Goal: Task Accomplishment & Management: Manage account settings

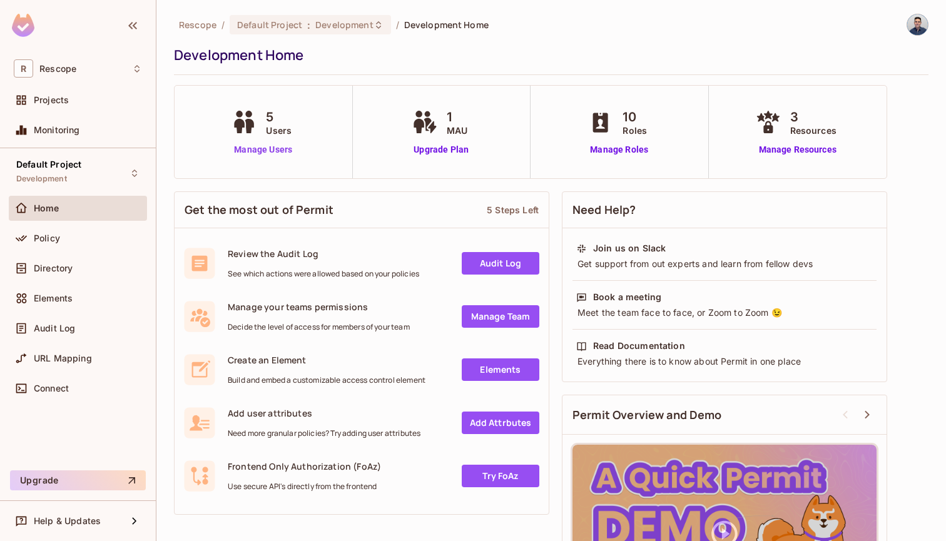
click at [258, 150] on link "Manage Users" at bounding box center [262, 149] width 69 height 13
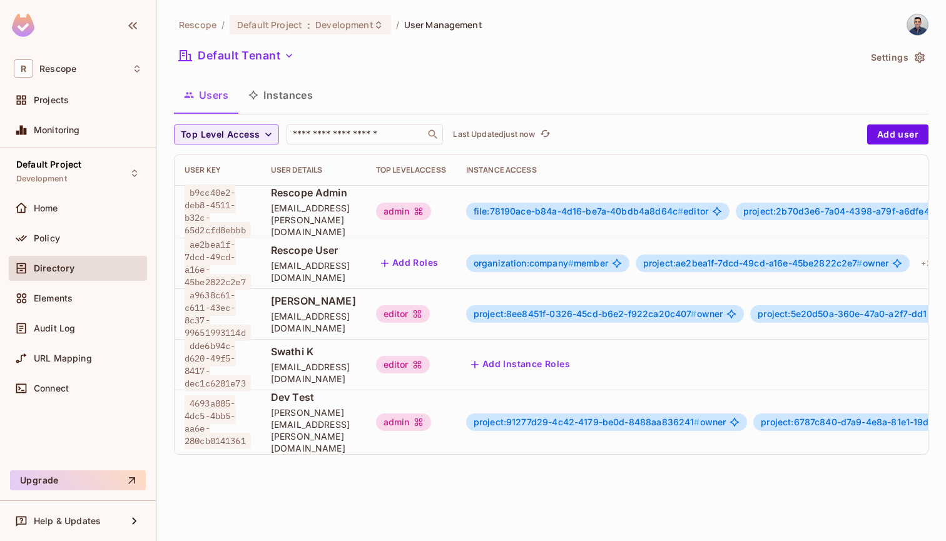
scroll to position [2, 0]
click at [77, 299] on div "Elements" at bounding box center [88, 299] width 108 height 10
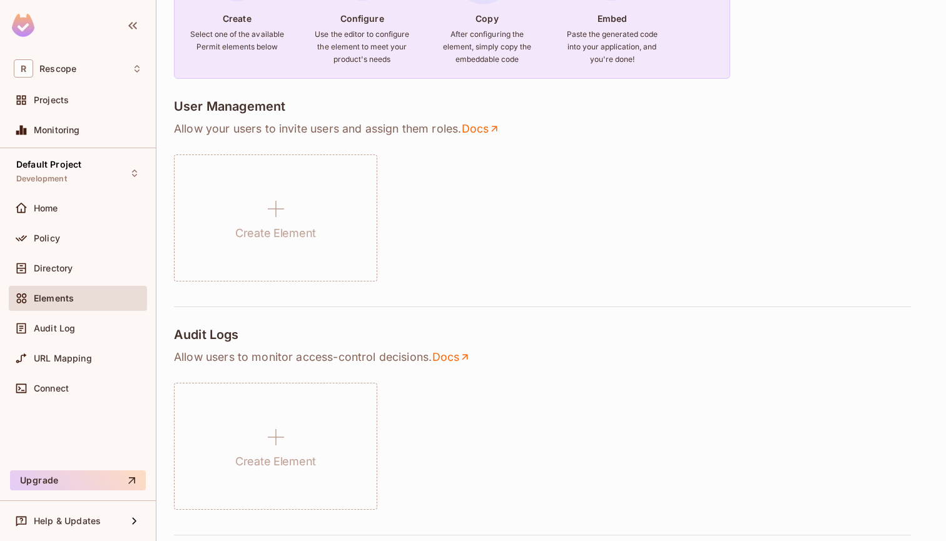
scroll to position [266, 0]
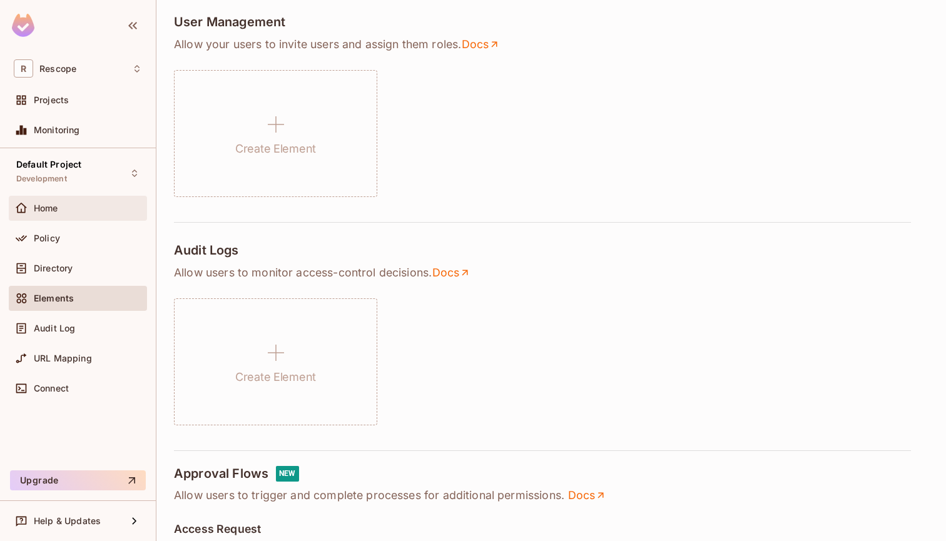
click at [61, 203] on div "Home" at bounding box center [88, 208] width 108 height 10
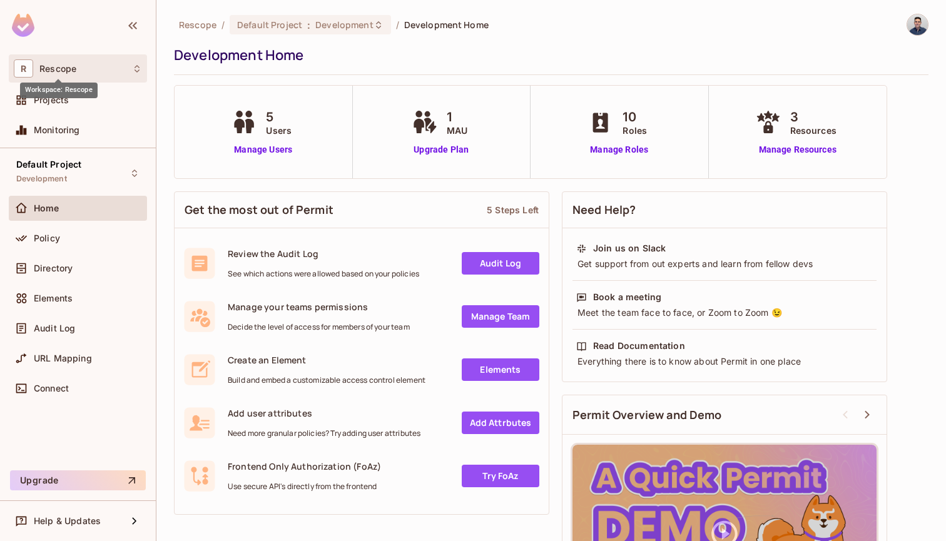
click at [64, 64] on span "Rescope" at bounding box center [57, 69] width 37 height 10
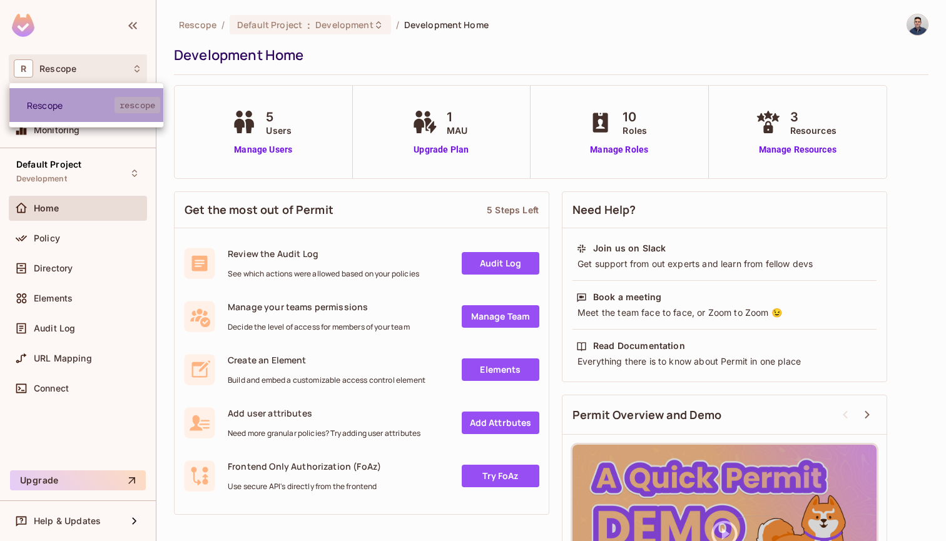
click at [57, 104] on span "Rescope" at bounding box center [71, 106] width 88 height 12
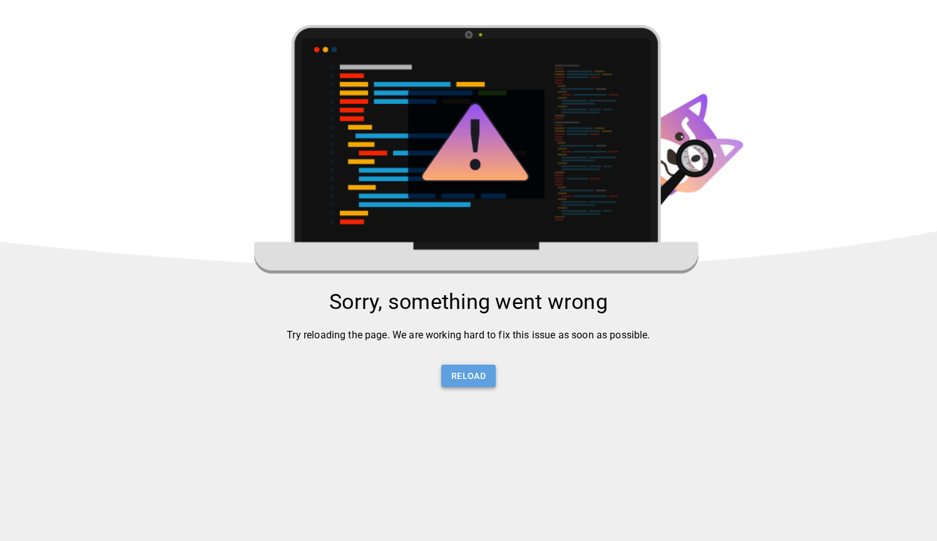
click at [474, 382] on button "Reload" at bounding box center [468, 376] width 54 height 23
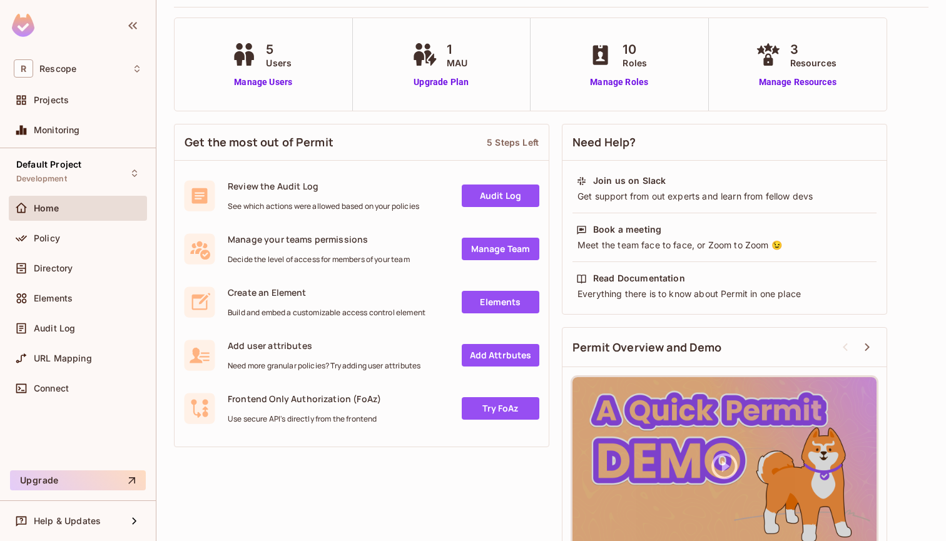
scroll to position [83, 0]
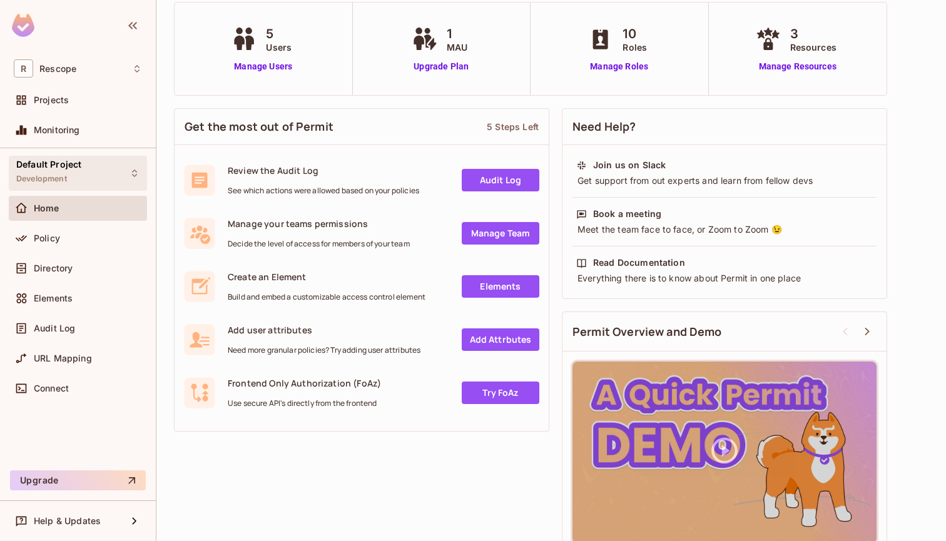
click at [131, 172] on icon at bounding box center [135, 173] width 10 height 10
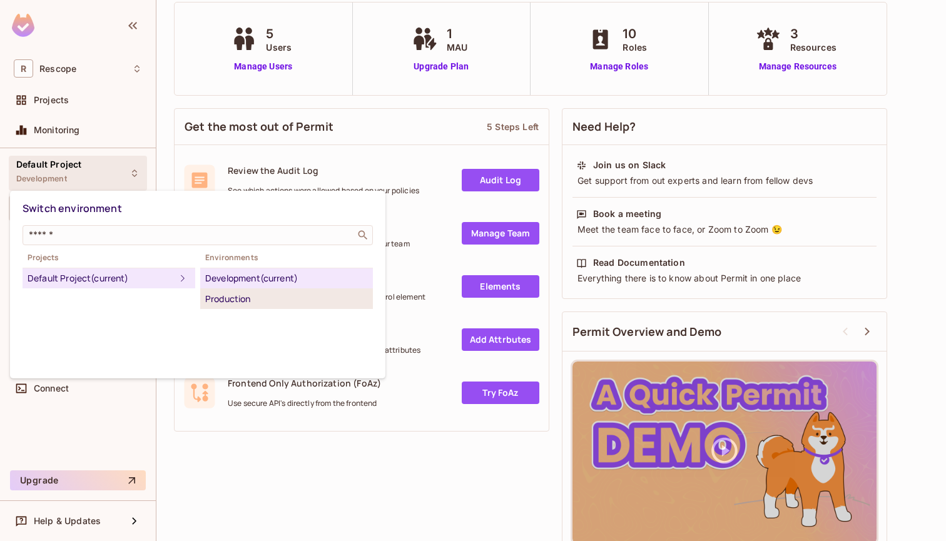
click at [235, 297] on div "Production" at bounding box center [286, 299] width 163 height 15
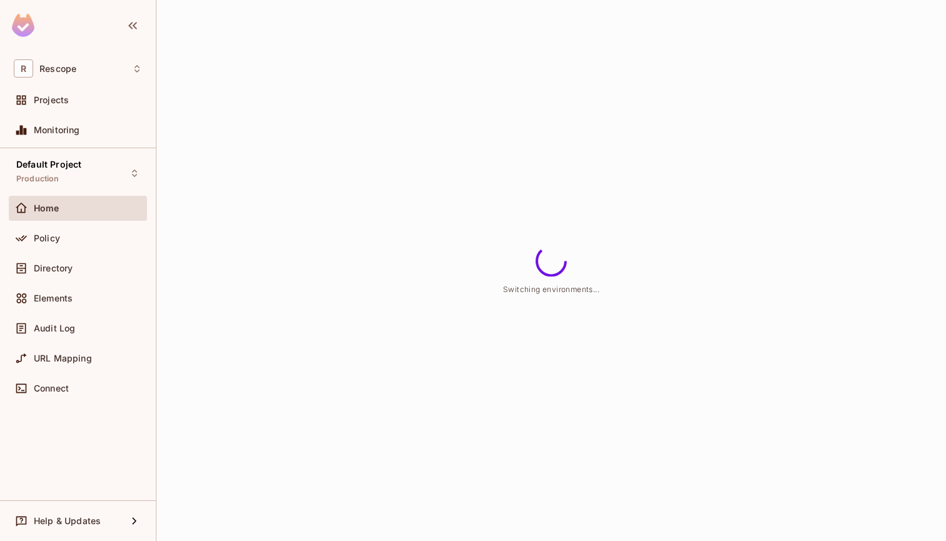
scroll to position [0, 0]
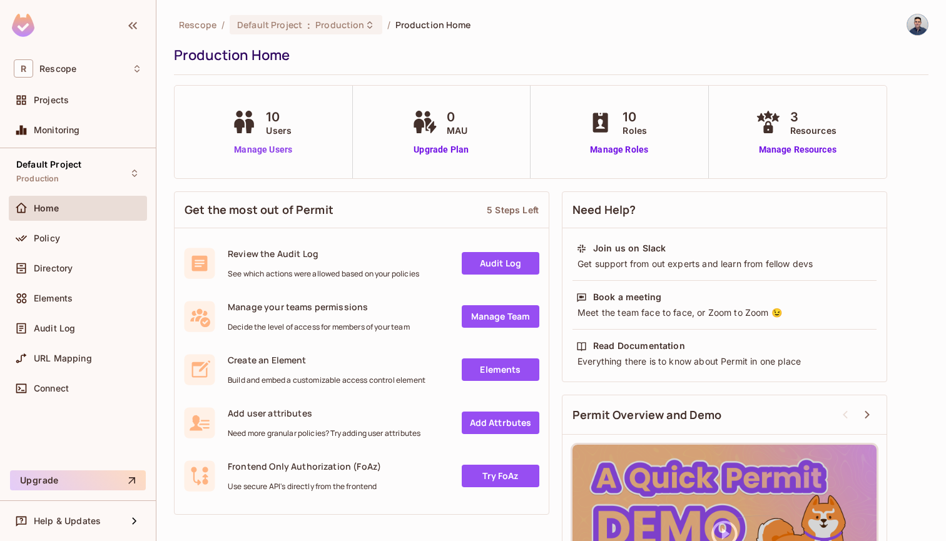
click at [270, 153] on link "Manage Users" at bounding box center [262, 149] width 69 height 13
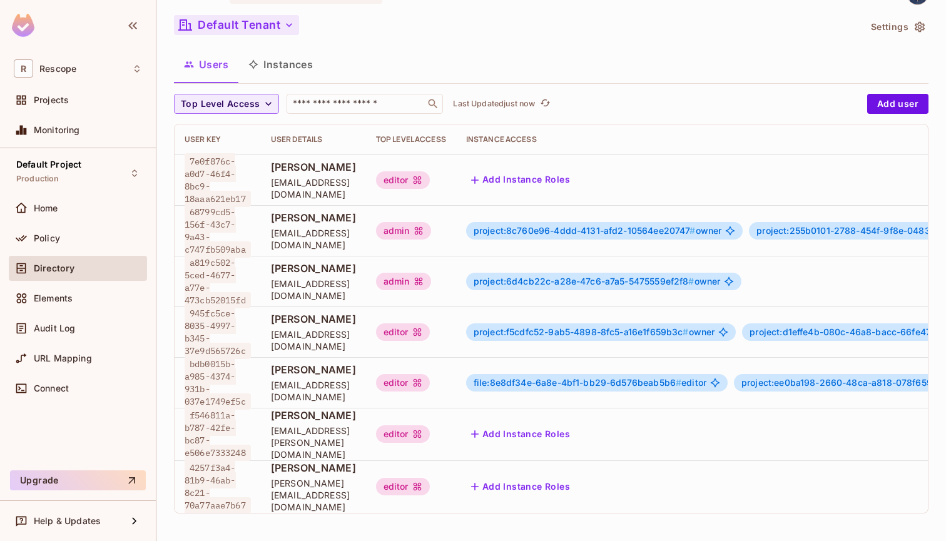
click at [232, 19] on button "Default Tenant" at bounding box center [236, 25] width 125 height 20
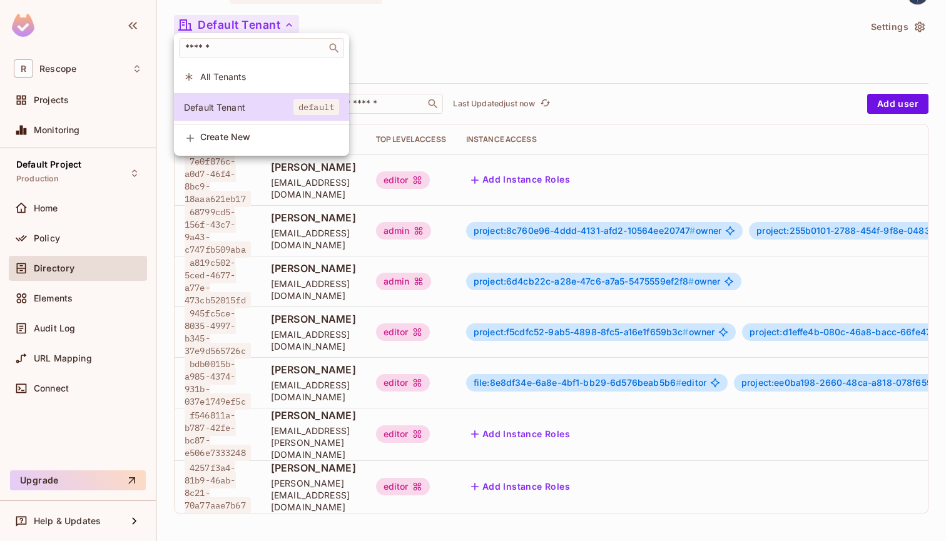
click at [232, 81] on span "All Tenants" at bounding box center [269, 77] width 139 height 12
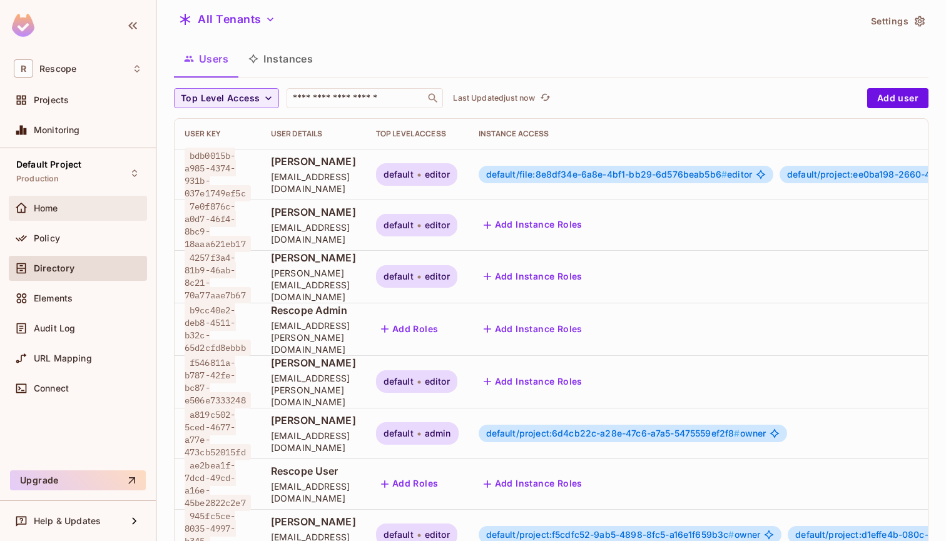
click at [50, 207] on span "Home" at bounding box center [46, 208] width 24 height 10
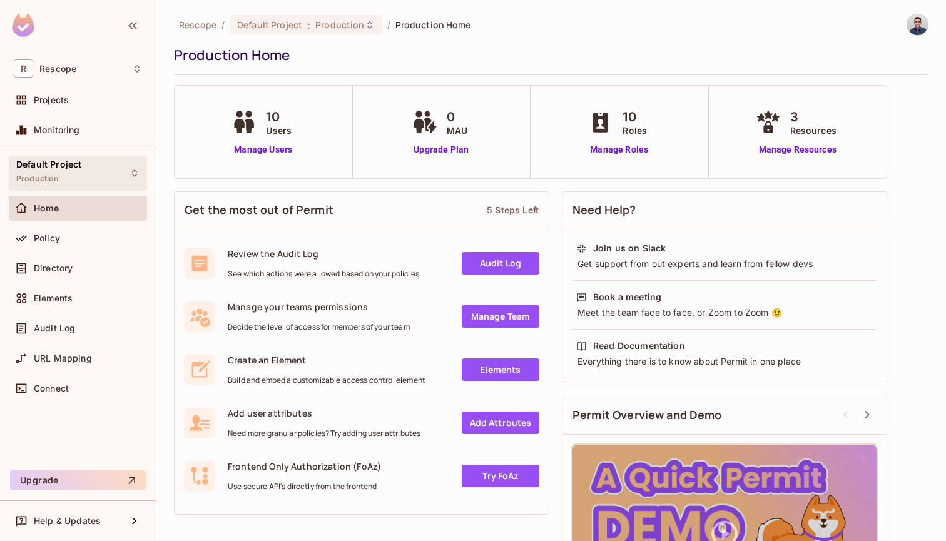
click at [53, 175] on span "Production" at bounding box center [37, 179] width 43 height 10
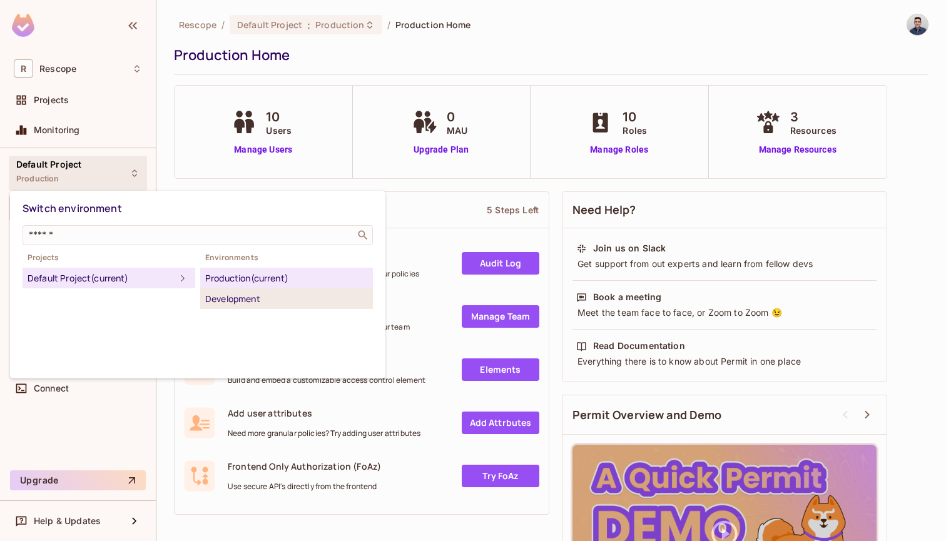
click at [243, 304] on div "Development" at bounding box center [286, 299] width 163 height 15
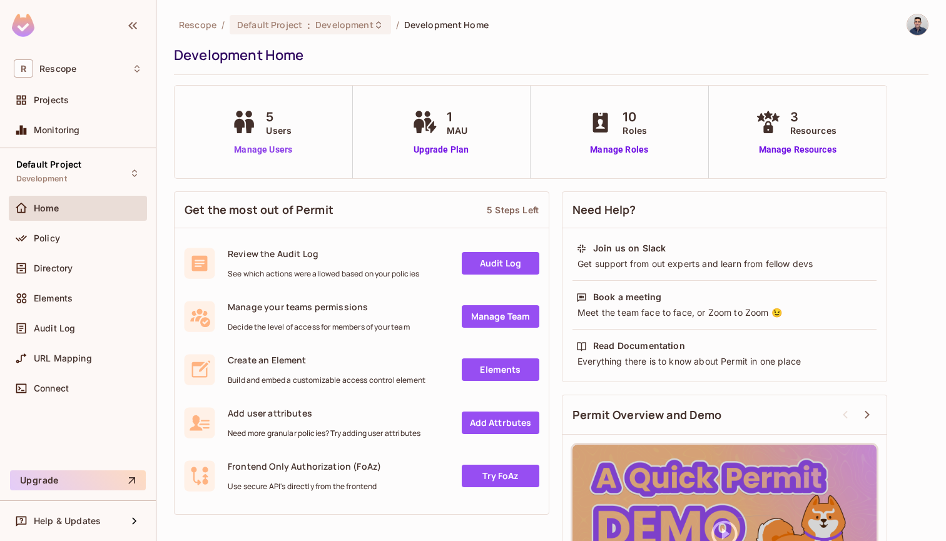
click at [263, 152] on link "Manage Users" at bounding box center [262, 149] width 69 height 13
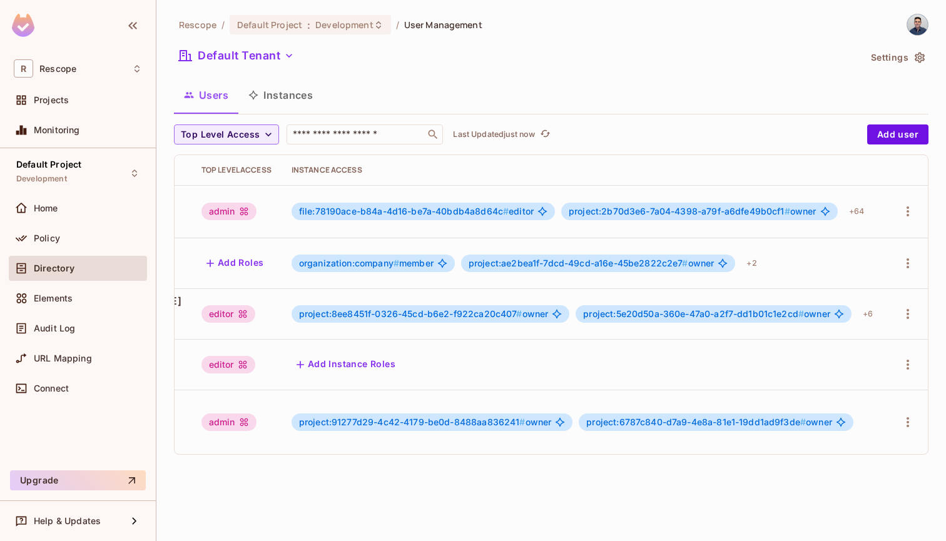
scroll to position [2, 258]
click at [611, 417] on span "project:6787c840-d7a9-4e8a-81e1-19dd1ad9f3de #" at bounding box center [696, 422] width 220 height 11
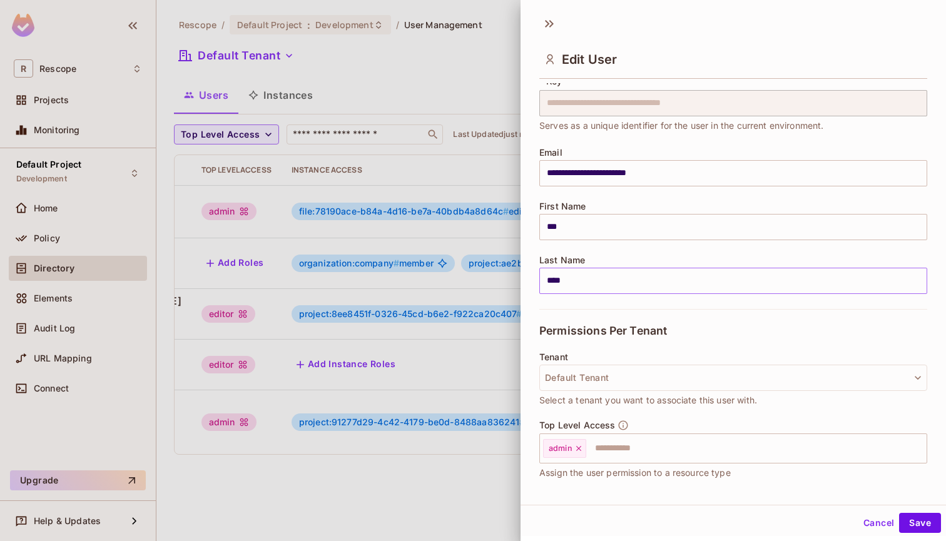
scroll to position [50, 0]
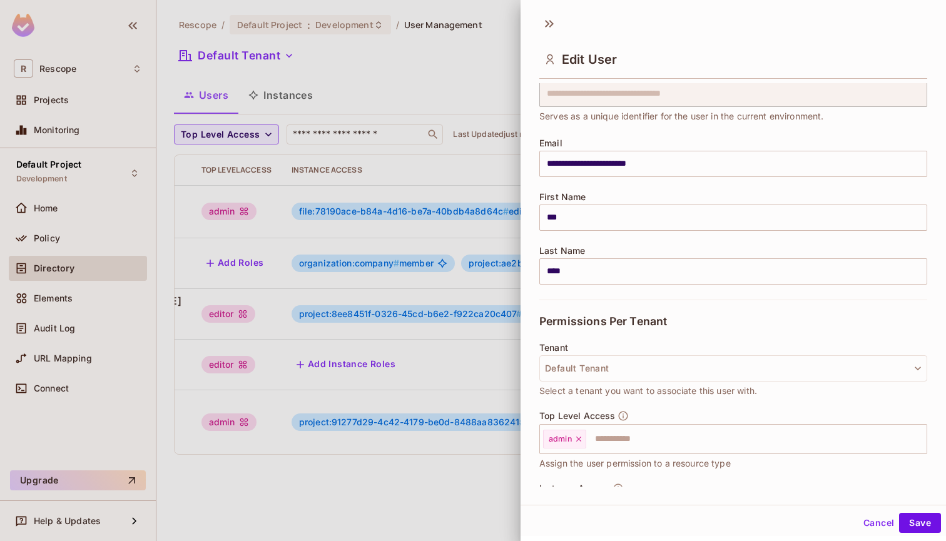
click at [468, 367] on div at bounding box center [473, 270] width 946 height 541
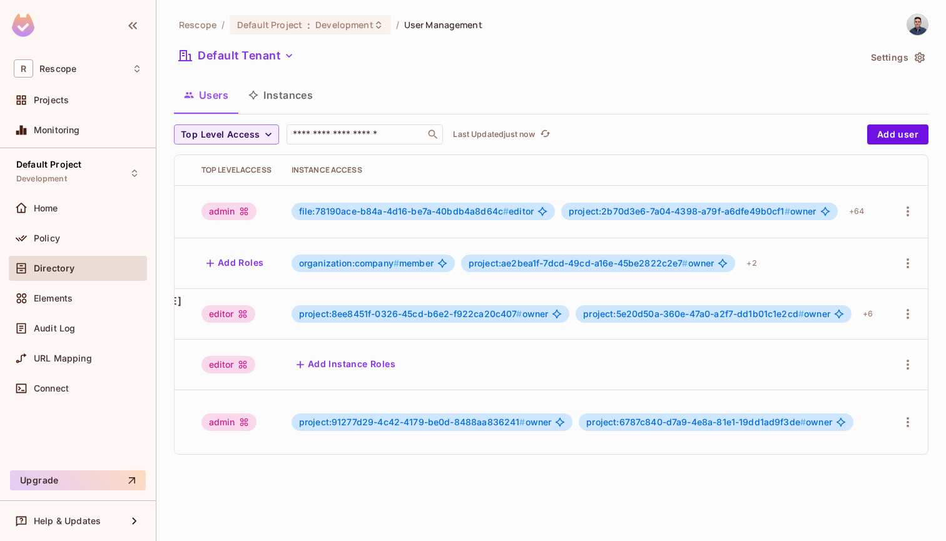
click at [423, 417] on span "project:91277d29-4c42-4179-be0d-8488aa836241 #" at bounding box center [412, 422] width 227 height 11
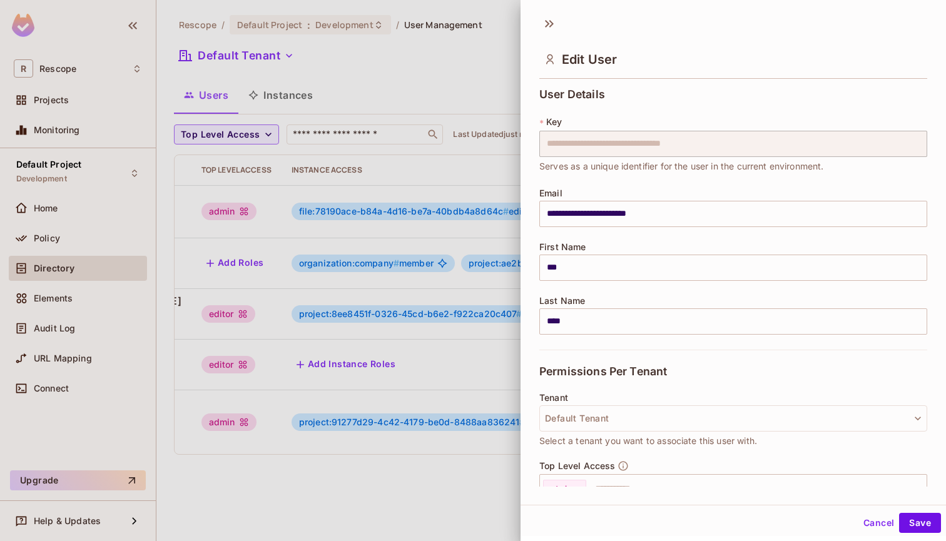
click at [428, 381] on div at bounding box center [473, 270] width 946 height 541
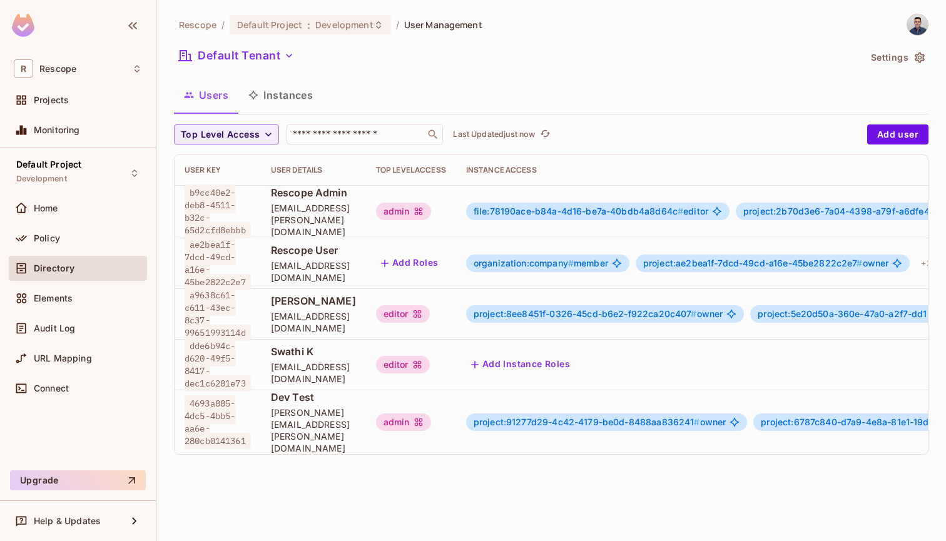
scroll to position [2, 0]
click at [299, 415] on span "[PERSON_NAME][EMAIL_ADDRESS][PERSON_NAME][DOMAIN_NAME]" at bounding box center [313, 431] width 85 height 48
click at [342, 494] on div "Rescope / Default Project : Development / User Management Default Tenant Settin…" at bounding box center [551, 270] width 790 height 541
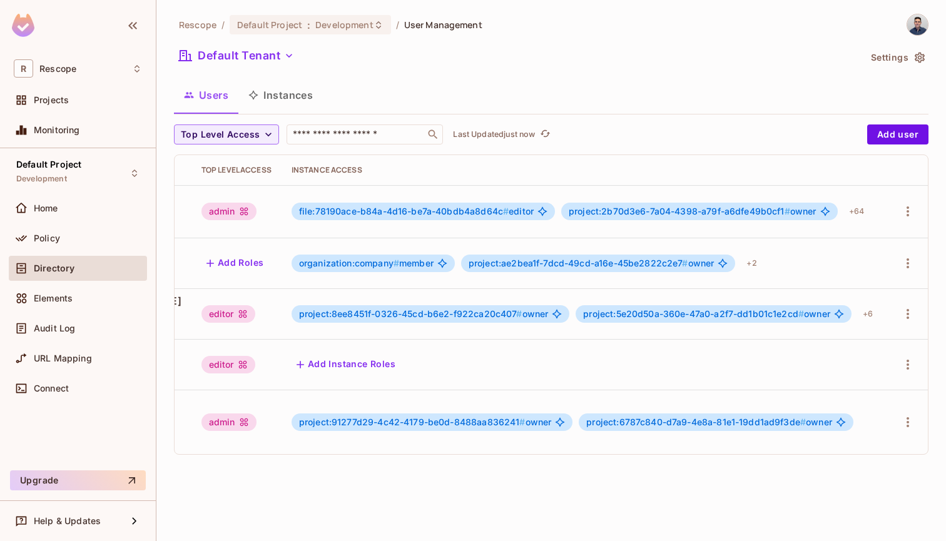
scroll to position [2, 258]
click at [903, 415] on icon "button" at bounding box center [908, 422] width 15 height 15
click at [903, 407] on div at bounding box center [473, 270] width 946 height 541
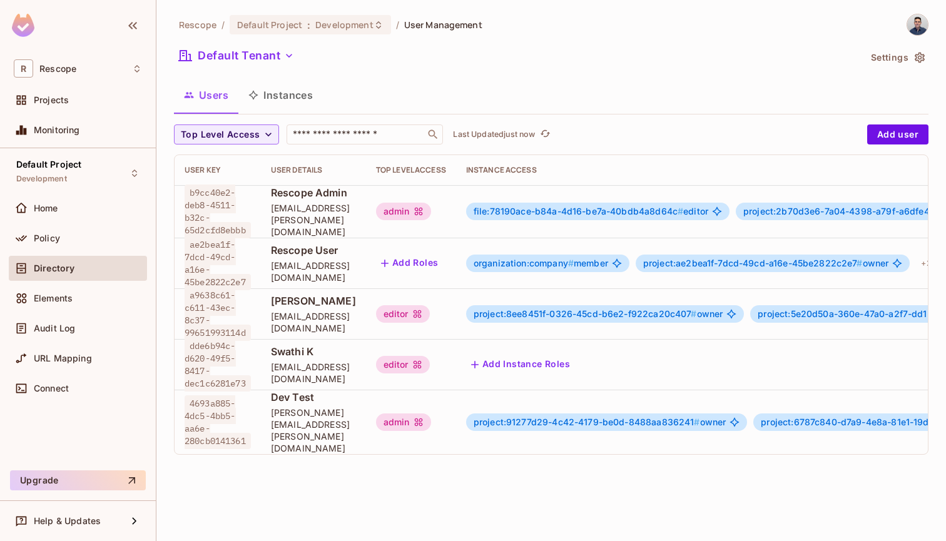
scroll to position [2, 0]
click at [471, 88] on div "Users Instances" at bounding box center [551, 94] width 755 height 31
click at [276, 94] on button "Instances" at bounding box center [280, 94] width 84 height 31
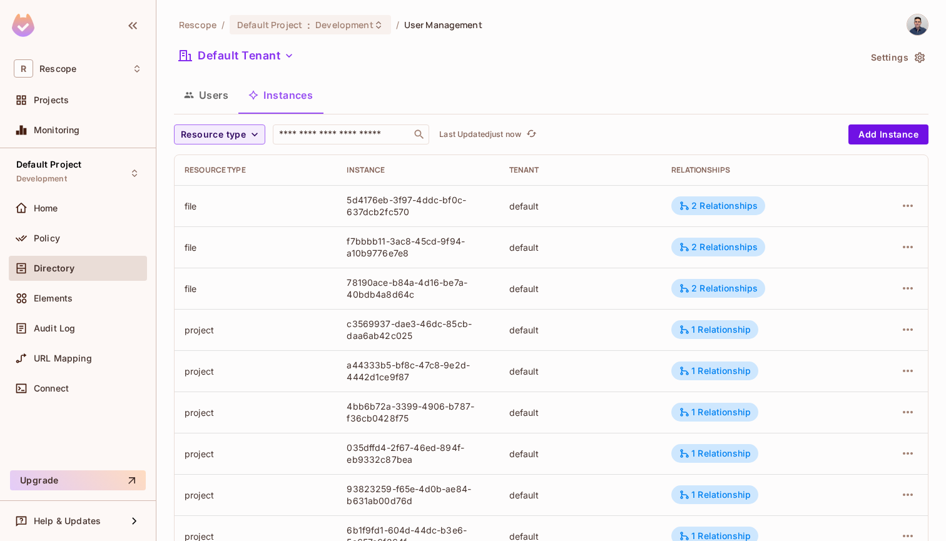
click at [208, 104] on button "Users" at bounding box center [206, 94] width 64 height 31
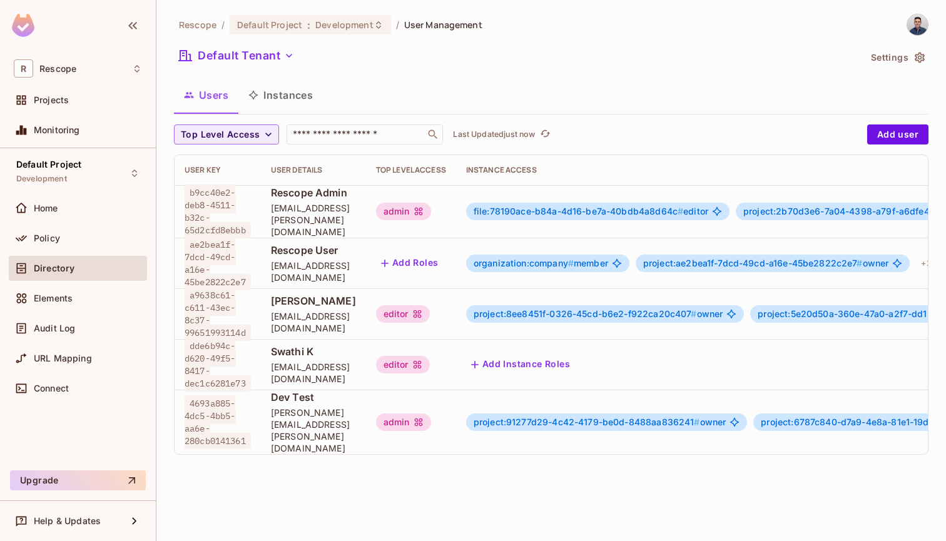
scroll to position [2, 0]
click at [264, 48] on button "Default Tenant" at bounding box center [236, 56] width 125 height 20
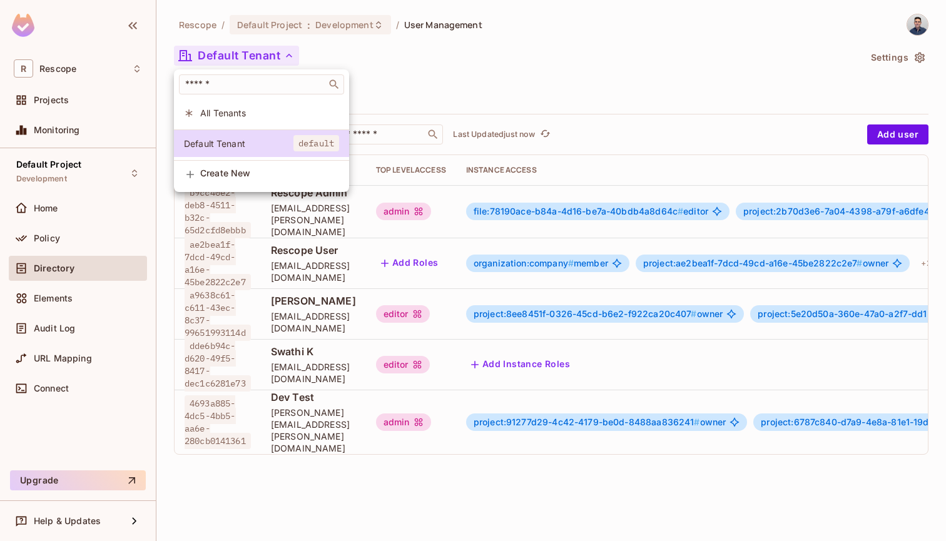
click at [251, 122] on ul "​ All Tenants Default Tenant default Create New" at bounding box center [261, 129] width 175 height 120
click at [251, 122] on li "All Tenants" at bounding box center [261, 113] width 175 height 27
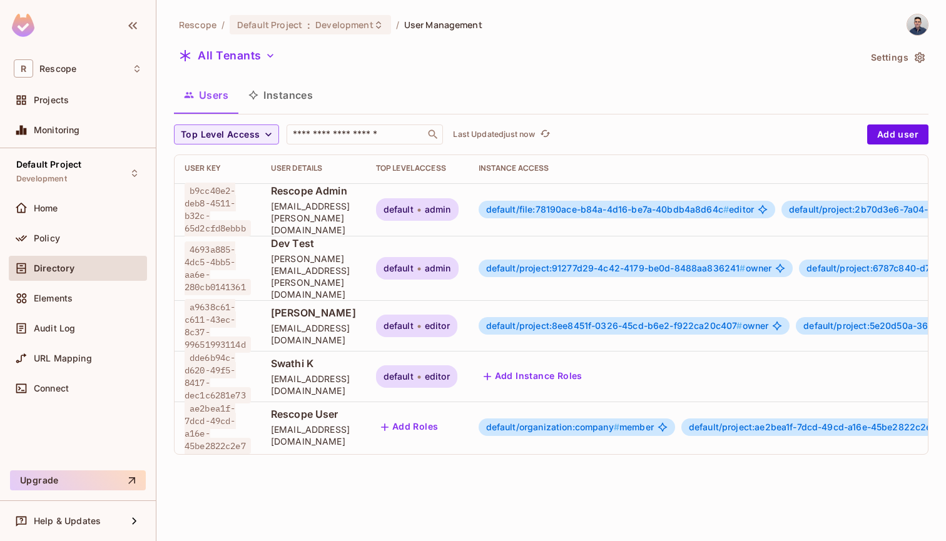
scroll to position [0, 0]
click at [384, 73] on div "Rescope / Default Project : Development / User Management All Tenants Settings …" at bounding box center [551, 239] width 755 height 451
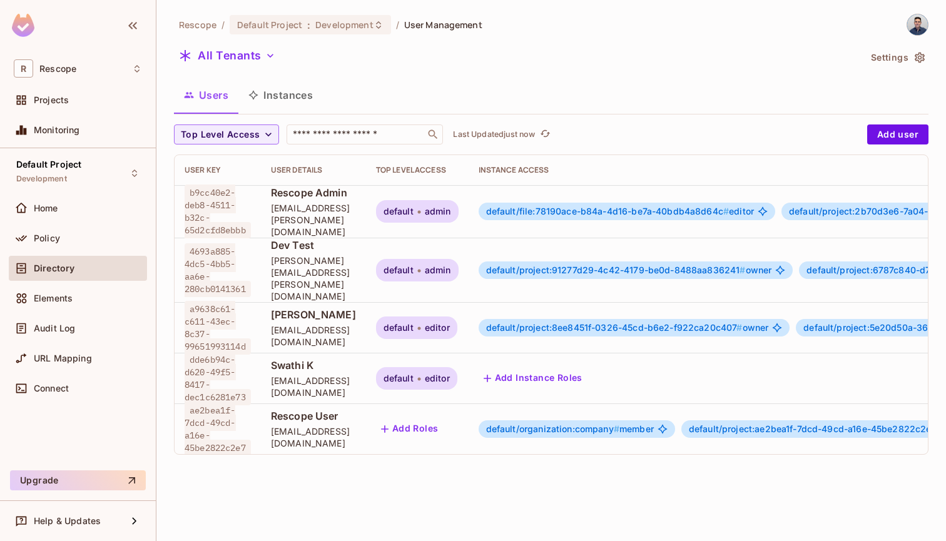
scroll to position [2, 0]
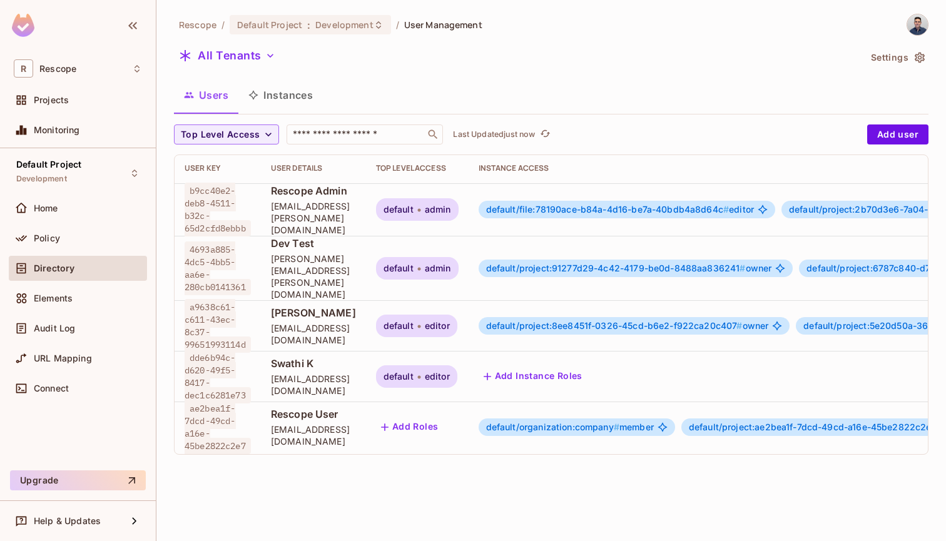
click at [272, 106] on button "Instances" at bounding box center [280, 94] width 84 height 31
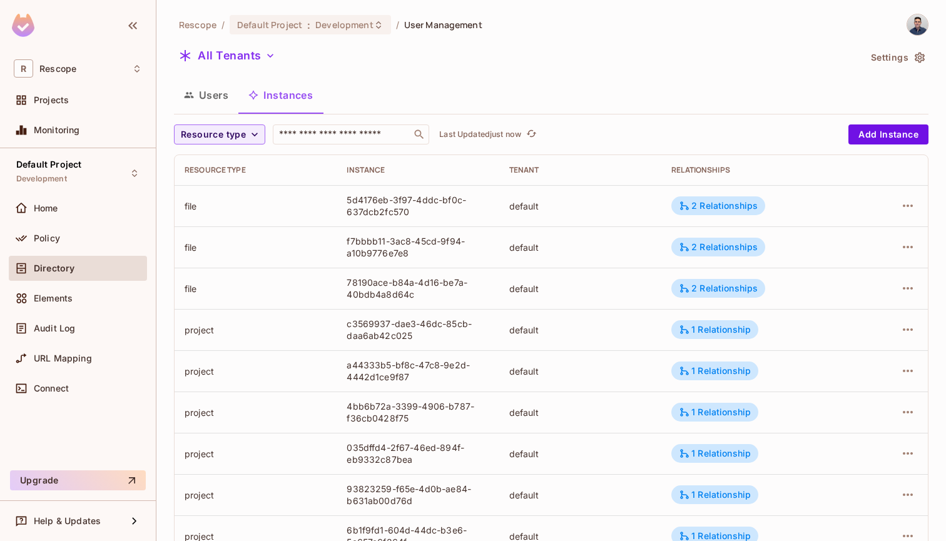
click at [223, 98] on button "Users" at bounding box center [206, 94] width 64 height 31
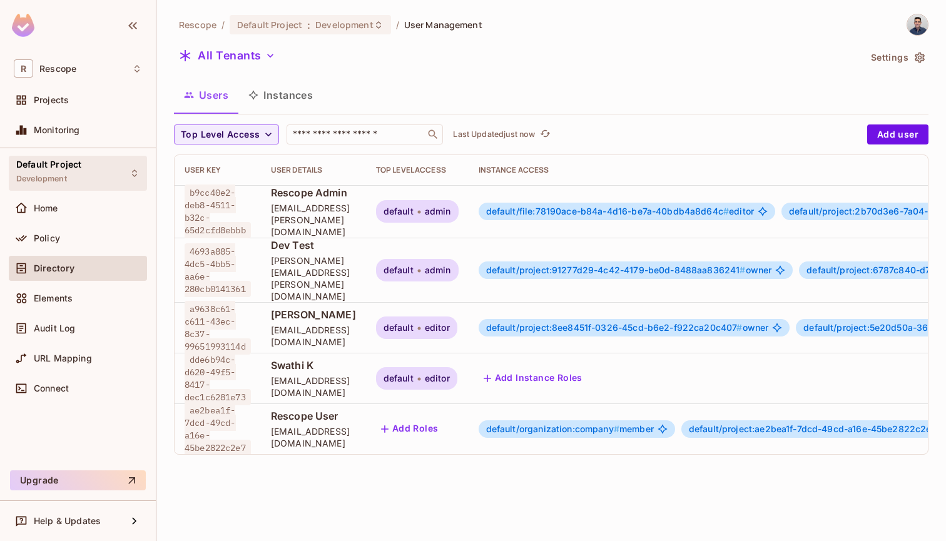
click at [115, 174] on div "Default Project Development" at bounding box center [78, 173] width 138 height 34
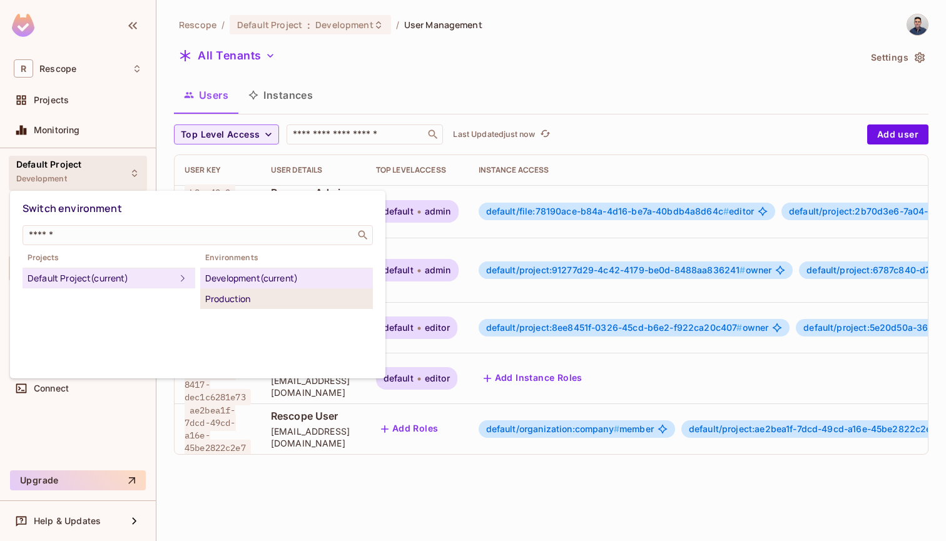
click at [235, 299] on div "Production" at bounding box center [286, 299] width 163 height 15
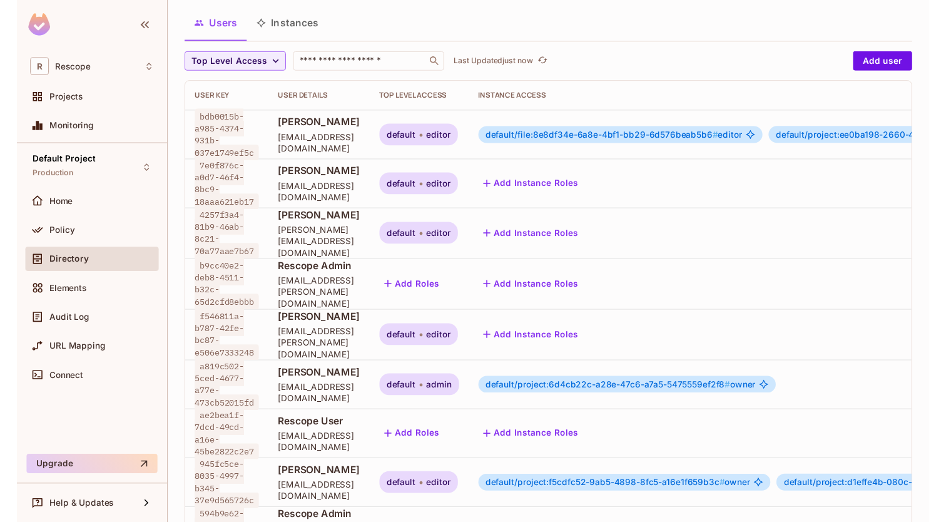
scroll to position [69, 0]
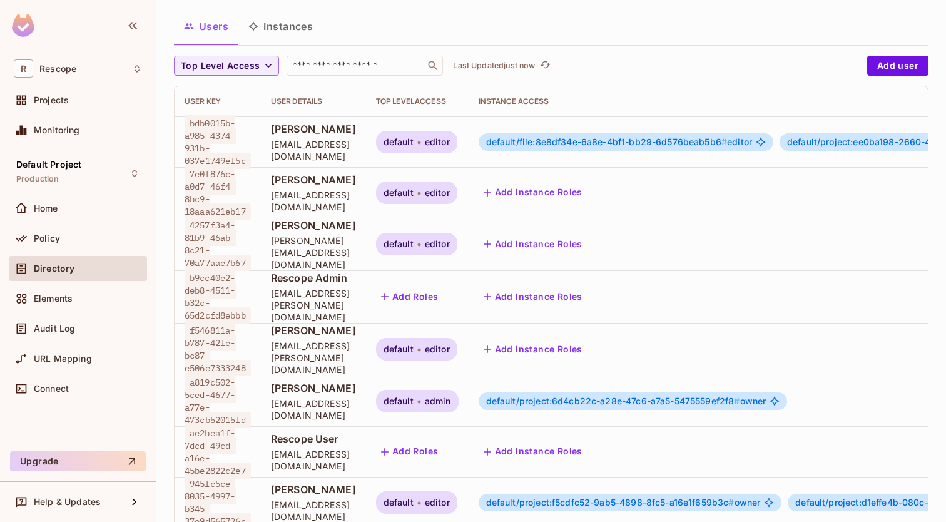
click at [205, 34] on button "Users" at bounding box center [206, 26] width 64 height 31
click at [76, 71] on span "Rescope" at bounding box center [57, 69] width 37 height 10
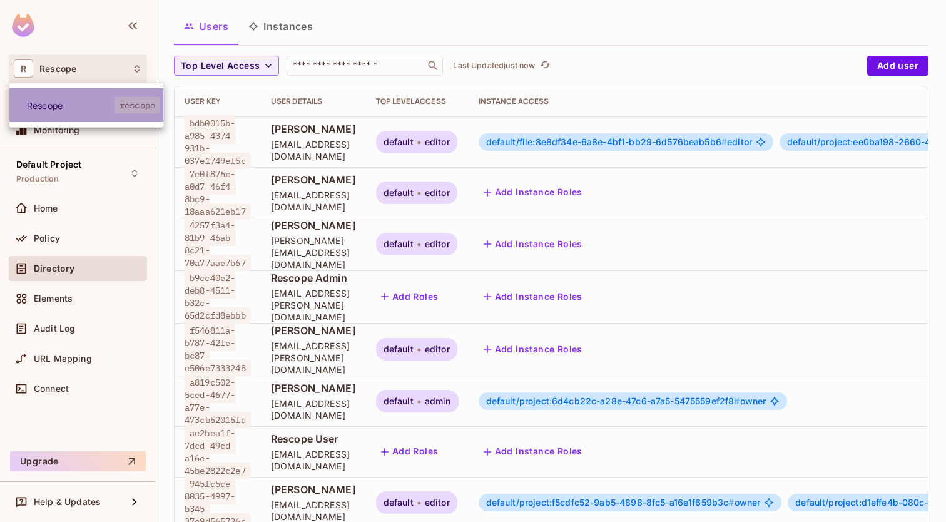
click at [74, 101] on span "Rescope" at bounding box center [71, 106] width 88 height 12
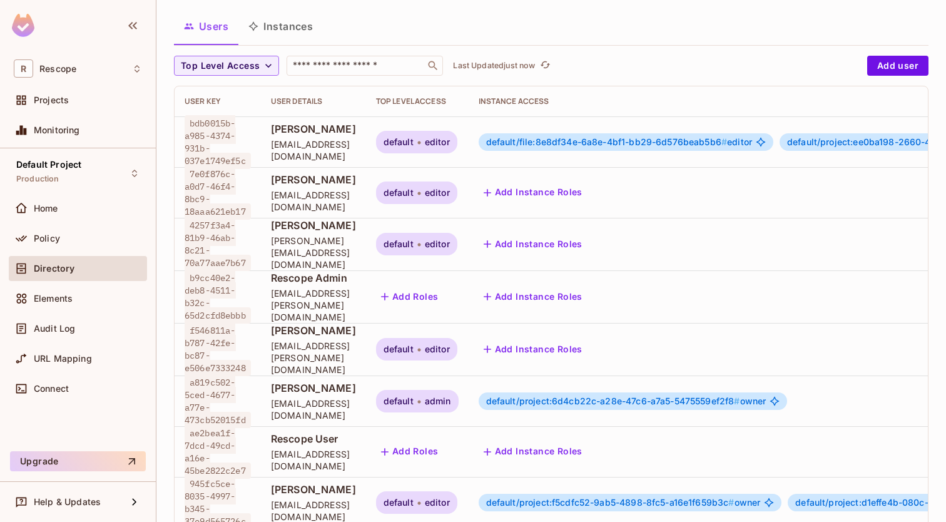
scroll to position [0, 0]
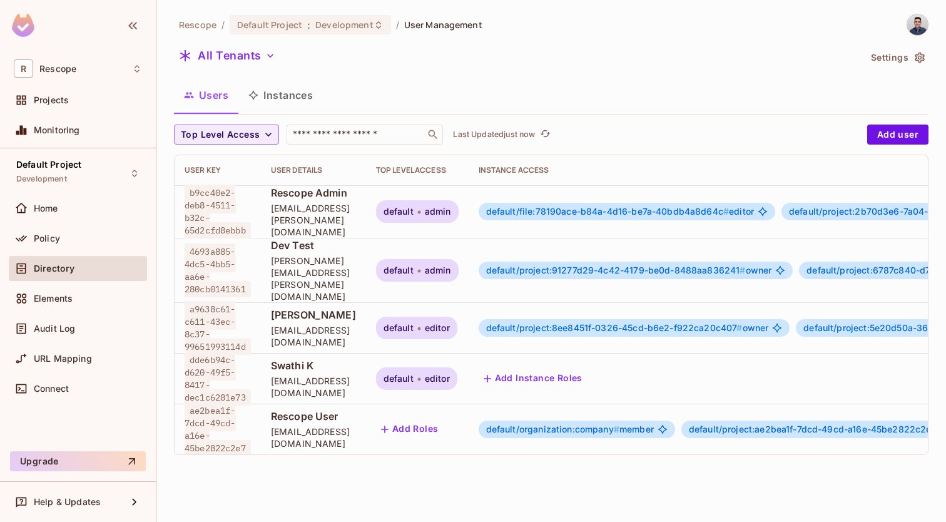
click at [324, 263] on div "Dev Test [PERSON_NAME][EMAIL_ADDRESS][PERSON_NAME][DOMAIN_NAME]" at bounding box center [313, 270] width 85 height 64
drag, startPoint x: 285, startPoint y: 247, endPoint x: 306, endPoint y: 248, distance: 20.7
click at [306, 248] on span "Dev Test" at bounding box center [313, 245] width 85 height 14
click at [329, 250] on span "Dev Test" at bounding box center [313, 245] width 85 height 14
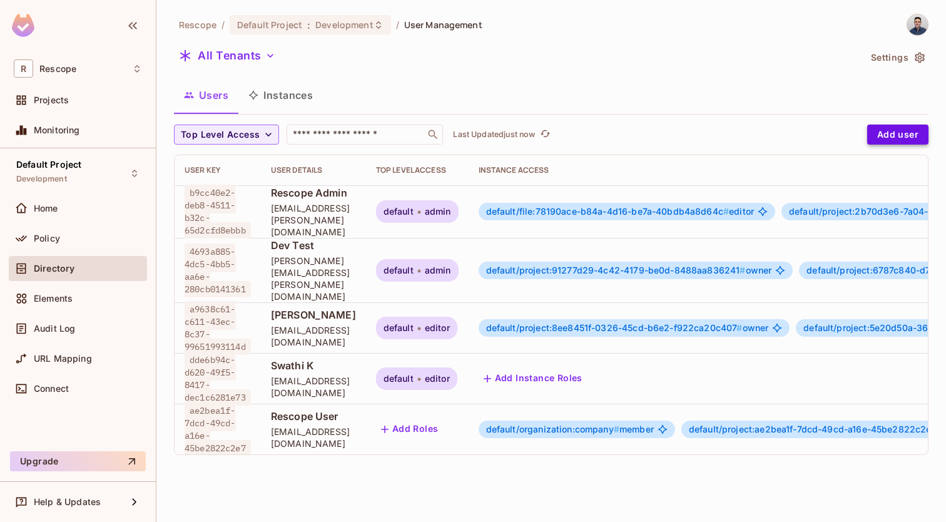
click at [908, 128] on button "Add user" at bounding box center [898, 135] width 61 height 20
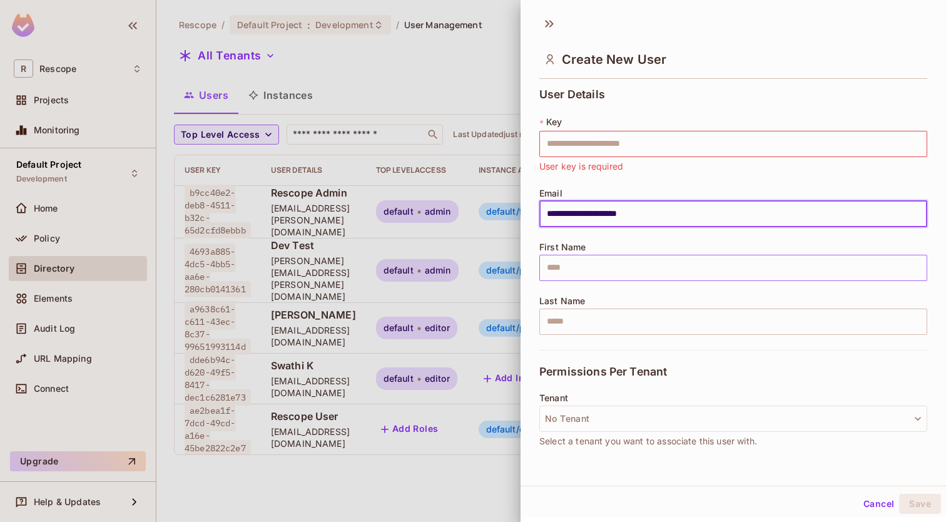
type input "**********"
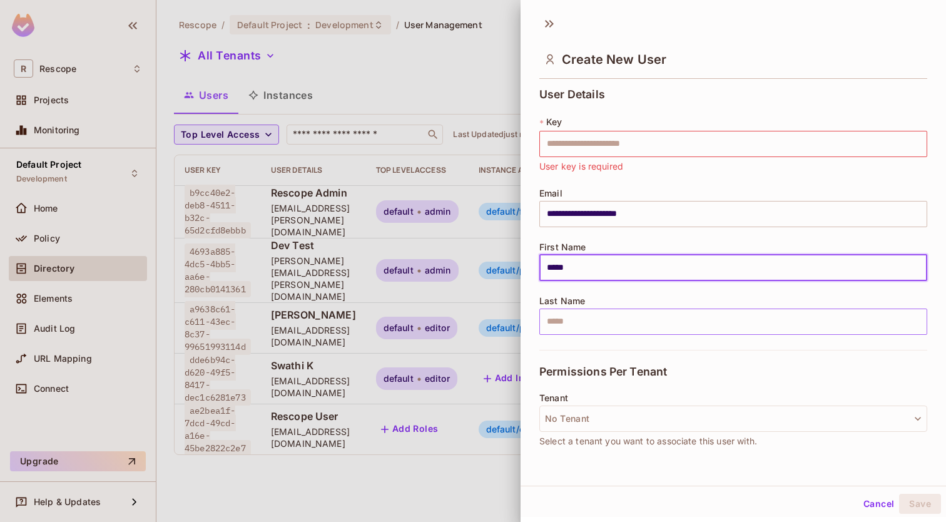
type input "*****"
drag, startPoint x: 577, startPoint y: 269, endPoint x: 512, endPoint y: 269, distance: 65.1
click at [512, 269] on div "**********" at bounding box center [473, 261] width 946 height 522
click at [579, 322] on input "******" at bounding box center [734, 322] width 388 height 26
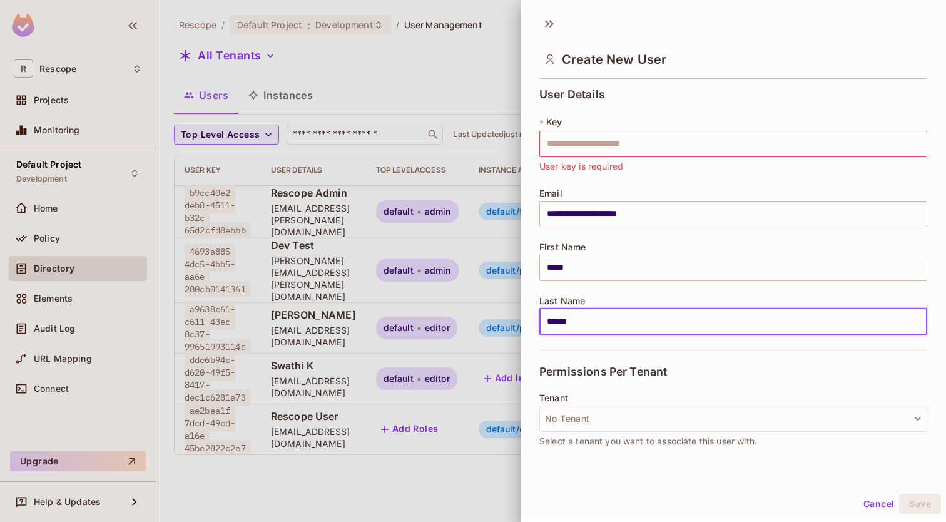
drag, startPoint x: 581, startPoint y: 322, endPoint x: 511, endPoint y: 321, distance: 70.1
click at [511, 321] on div "**********" at bounding box center [473, 261] width 946 height 522
type input "*"
type input "**"
click at [605, 160] on span "User key is required" at bounding box center [582, 167] width 84 height 14
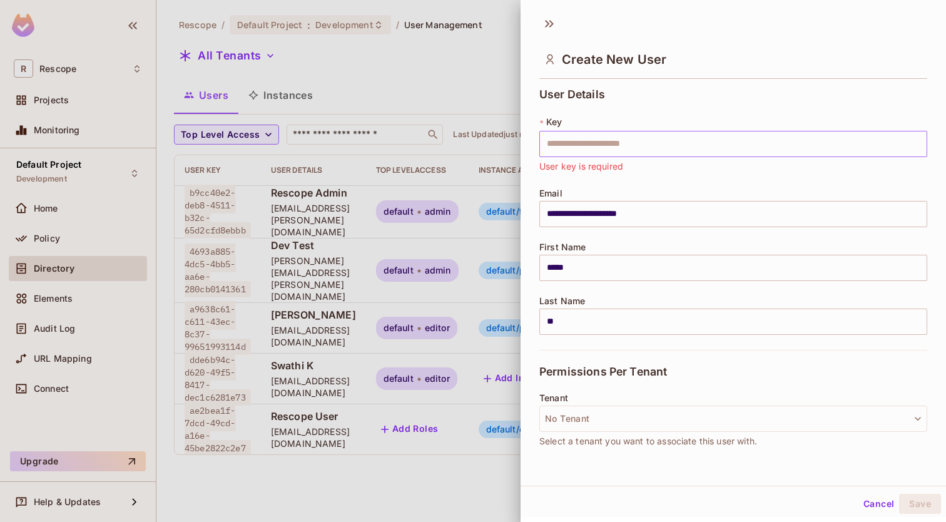
click at [609, 151] on input "text" at bounding box center [734, 144] width 388 height 26
click at [625, 113] on div "**********" at bounding box center [734, 219] width 388 height 262
click at [599, 142] on input "text" at bounding box center [734, 144] width 388 height 26
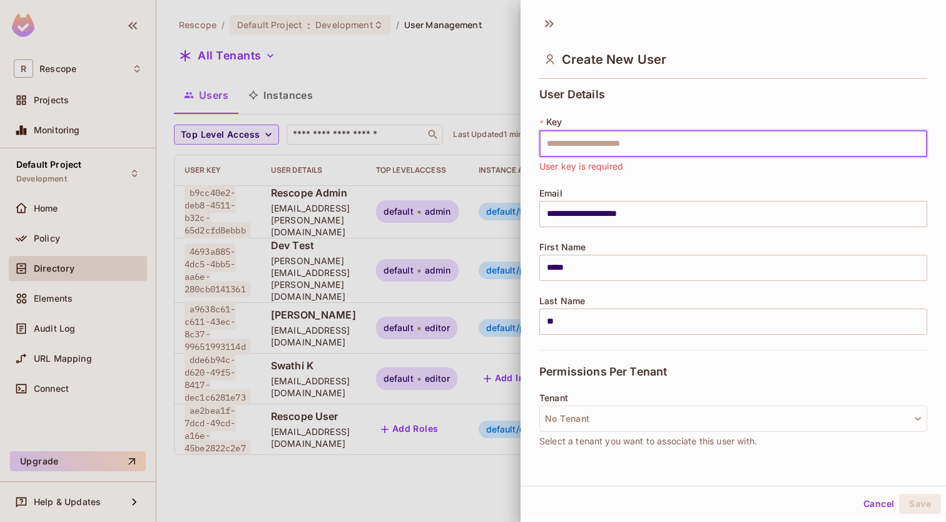
click at [590, 148] on input "text" at bounding box center [734, 144] width 388 height 26
paste input "**********"
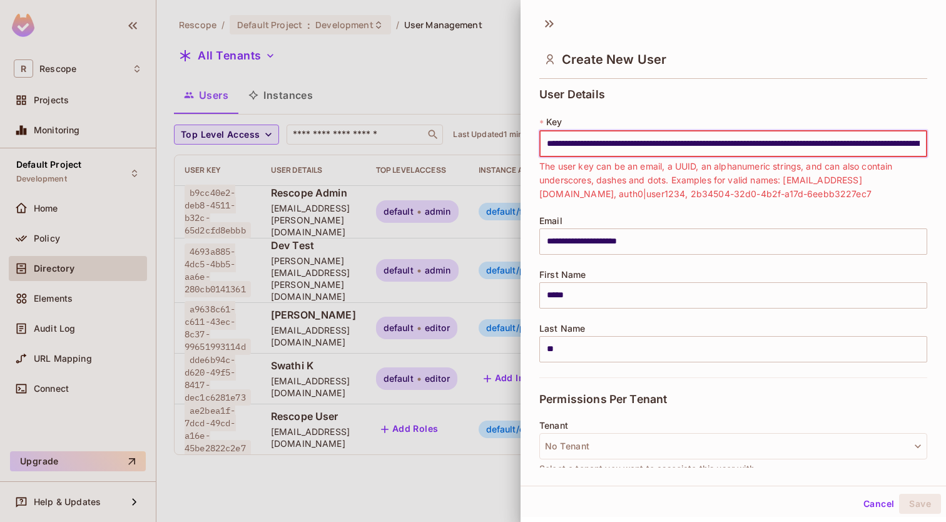
type input "**********"
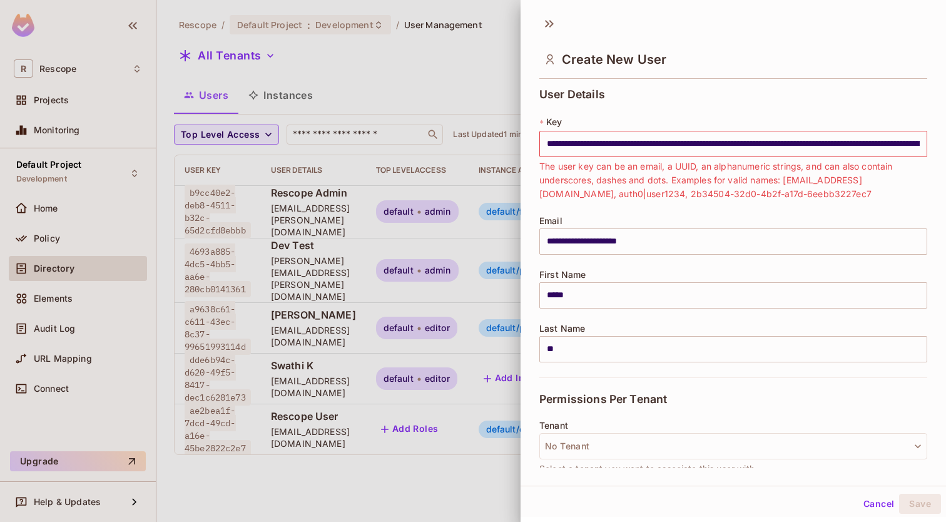
click at [661, 115] on div "**********" at bounding box center [734, 232] width 388 height 289
click at [643, 145] on input "text" at bounding box center [734, 144] width 388 height 26
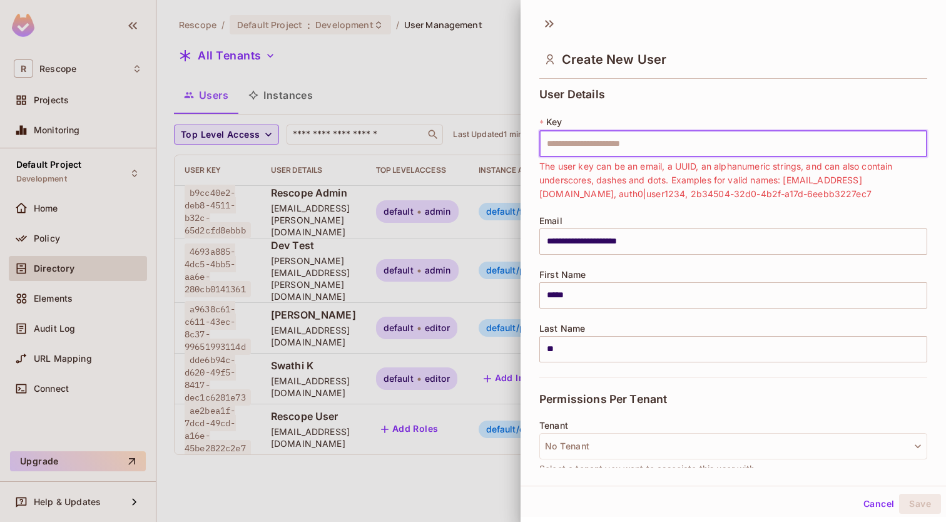
paste input "**********"
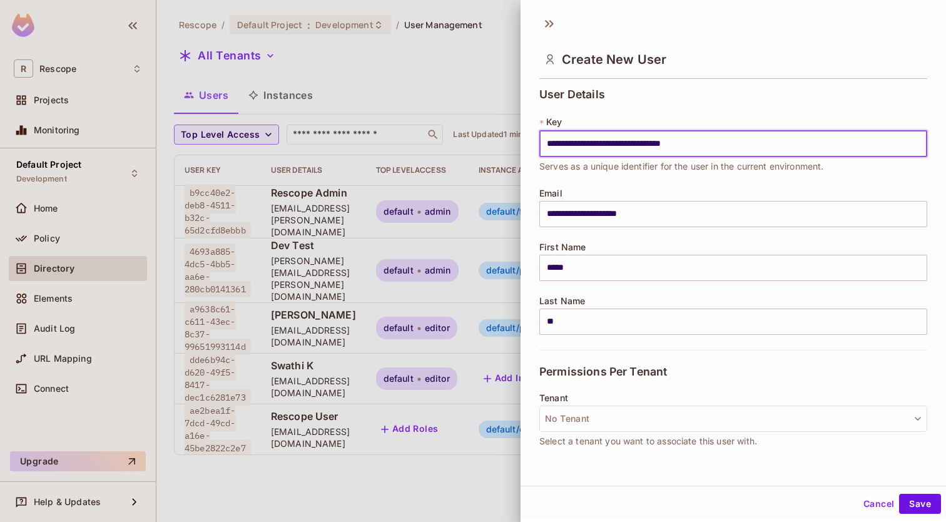
type input "**********"
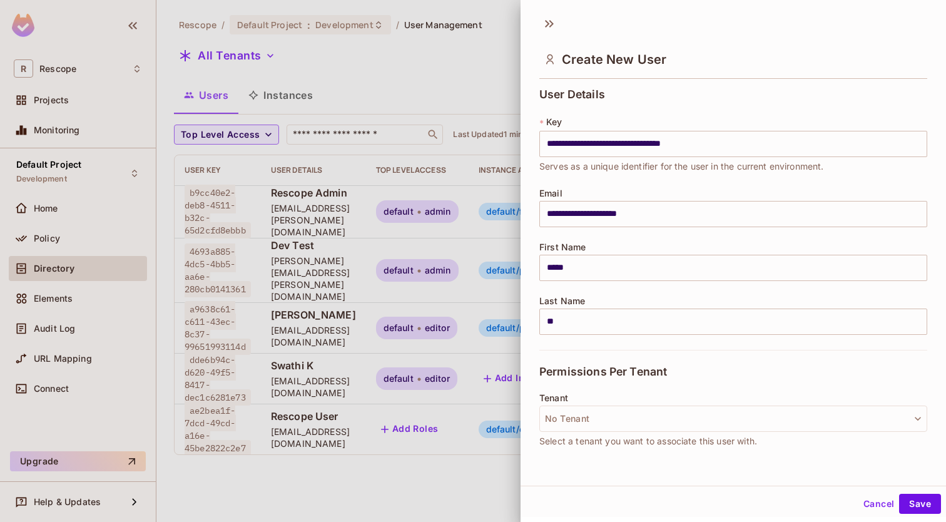
click at [661, 117] on div "**********" at bounding box center [734, 145] width 388 height 58
click at [758, 419] on button "No Tenant" at bounding box center [734, 419] width 388 height 26
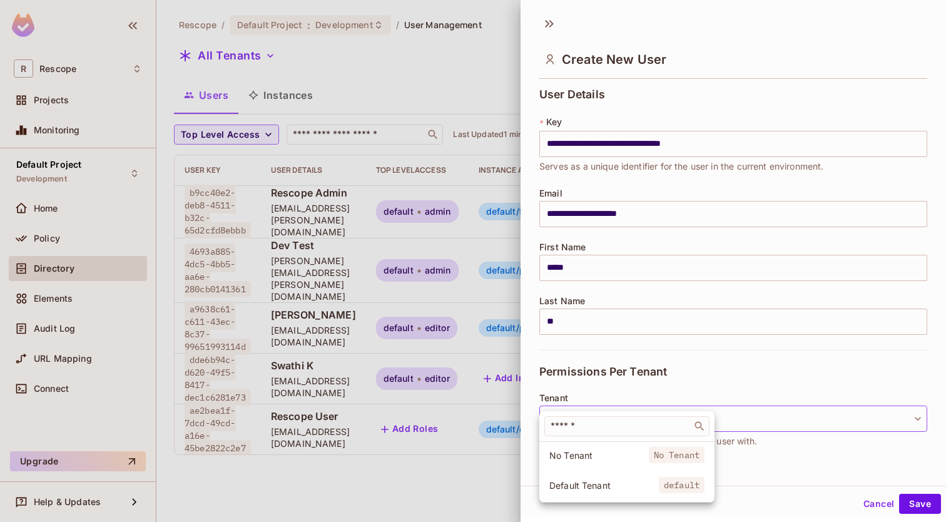
click at [758, 419] on div at bounding box center [473, 261] width 946 height 522
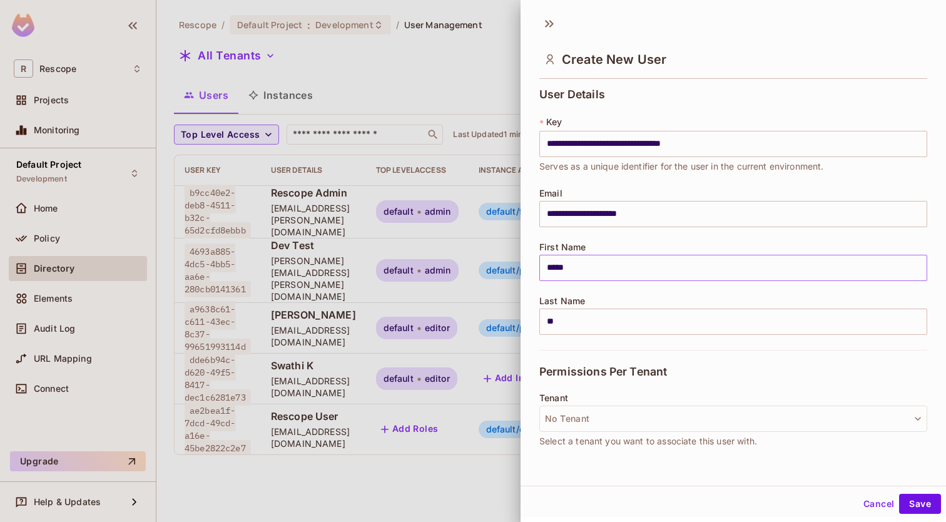
click at [688, 277] on input "*****" at bounding box center [734, 268] width 388 height 26
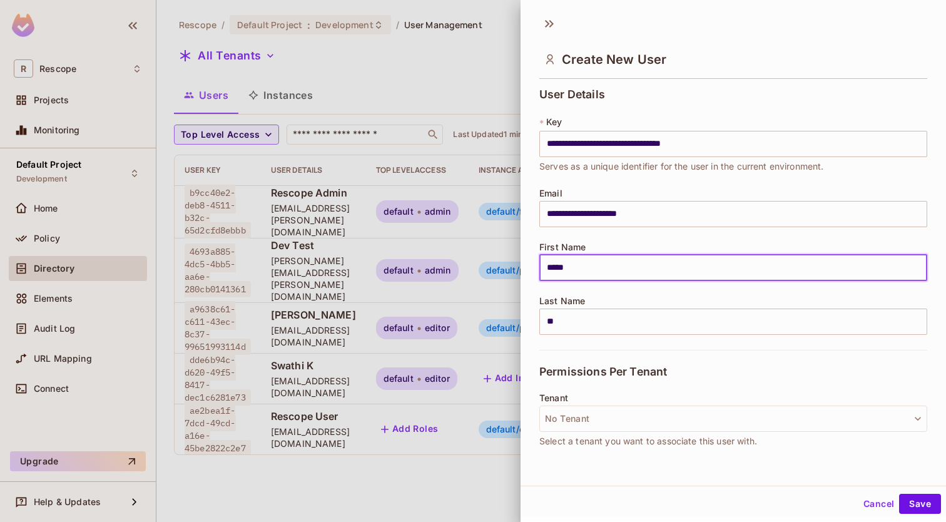
click at [679, 358] on div "Permissions Per Tenant" at bounding box center [734, 371] width 388 height 43
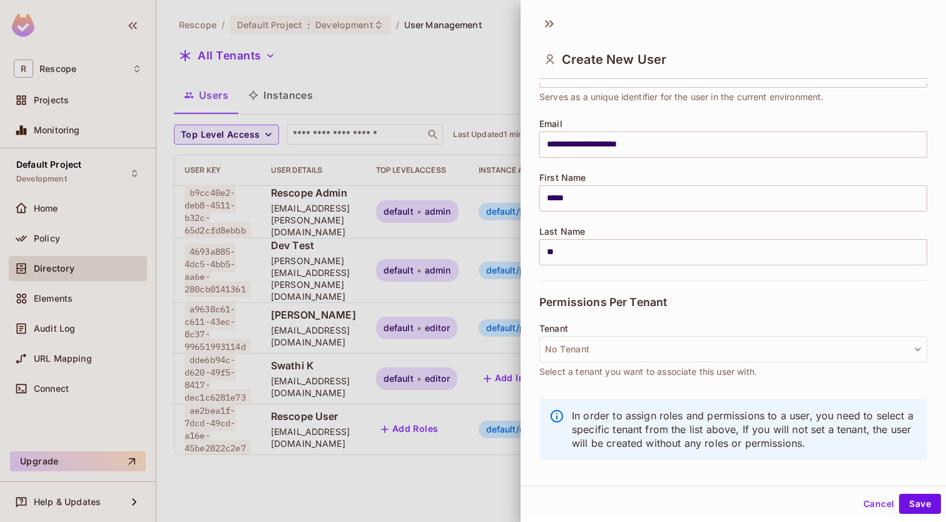
scroll to position [69, 0]
click at [903, 503] on button "Save" at bounding box center [920, 504] width 42 height 20
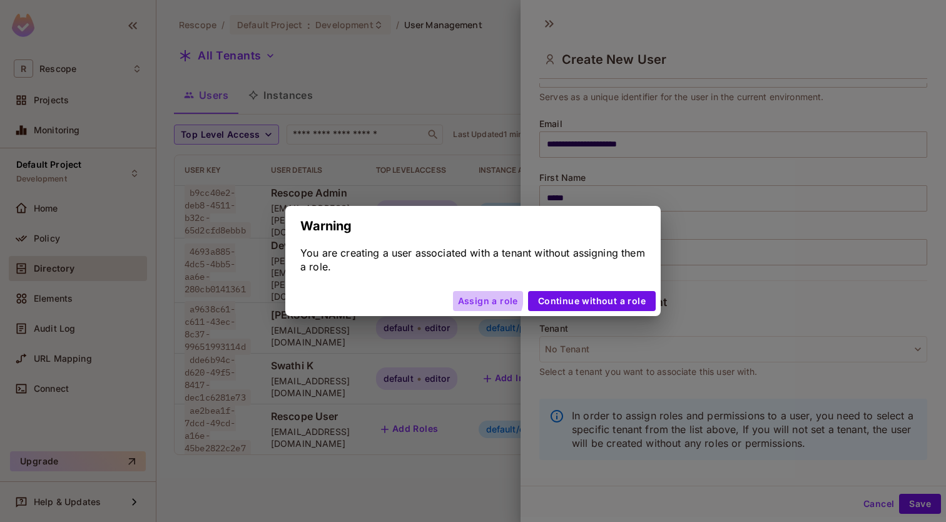
click at [487, 297] on button "Assign a role" at bounding box center [488, 301] width 70 height 20
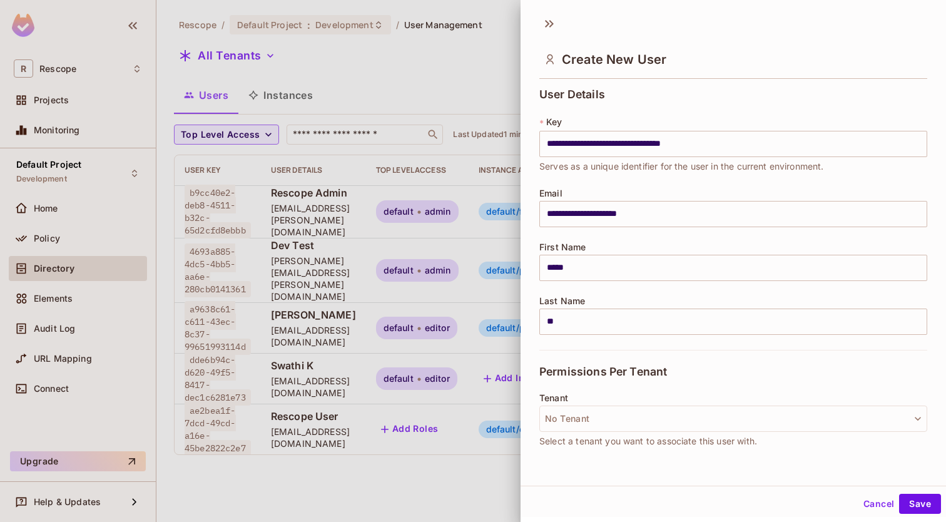
scroll to position [2, 0]
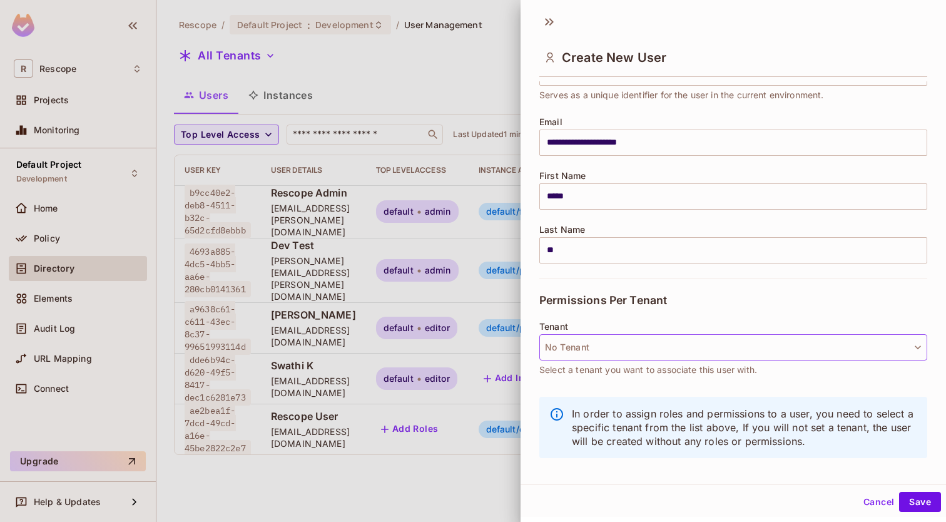
click at [608, 344] on button "No Tenant" at bounding box center [734, 347] width 388 height 26
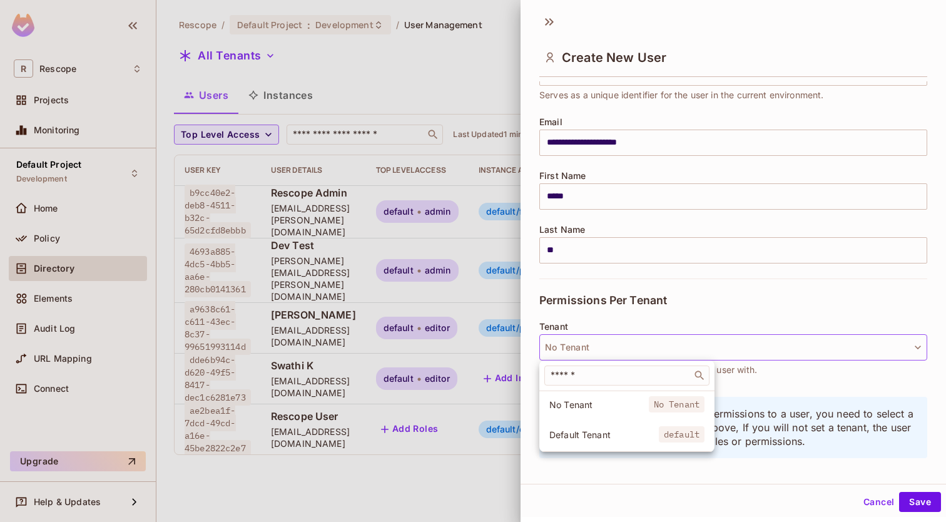
click at [603, 434] on span "Default Tenant" at bounding box center [605, 435] width 110 height 12
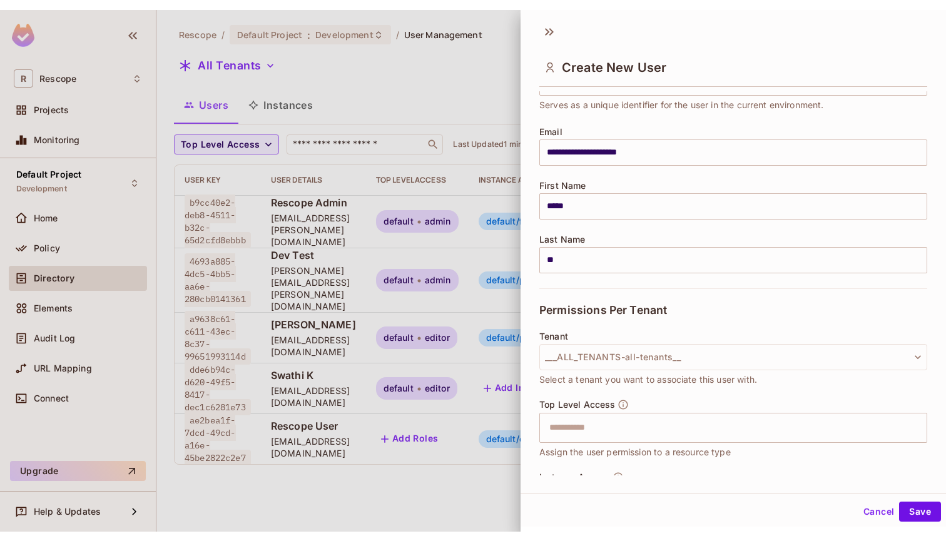
scroll to position [144, 0]
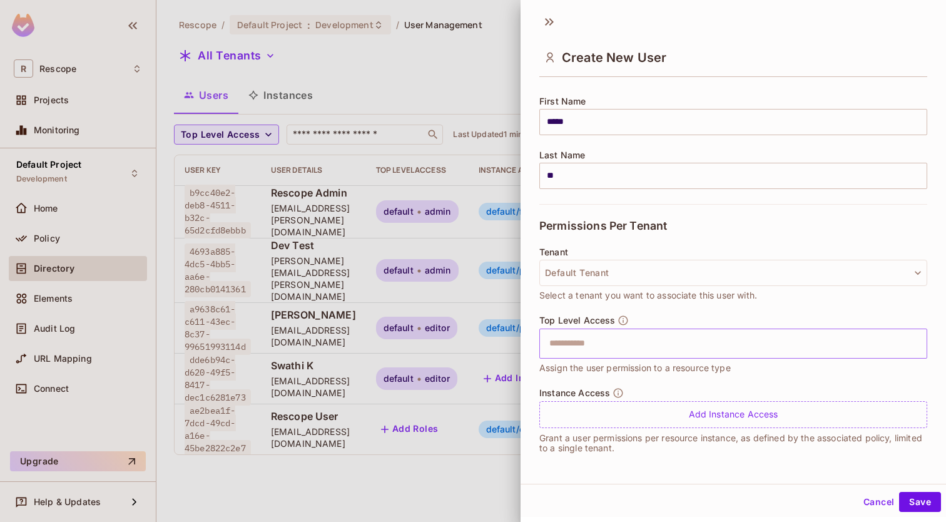
click at [596, 349] on input "text" at bounding box center [722, 343] width 361 height 25
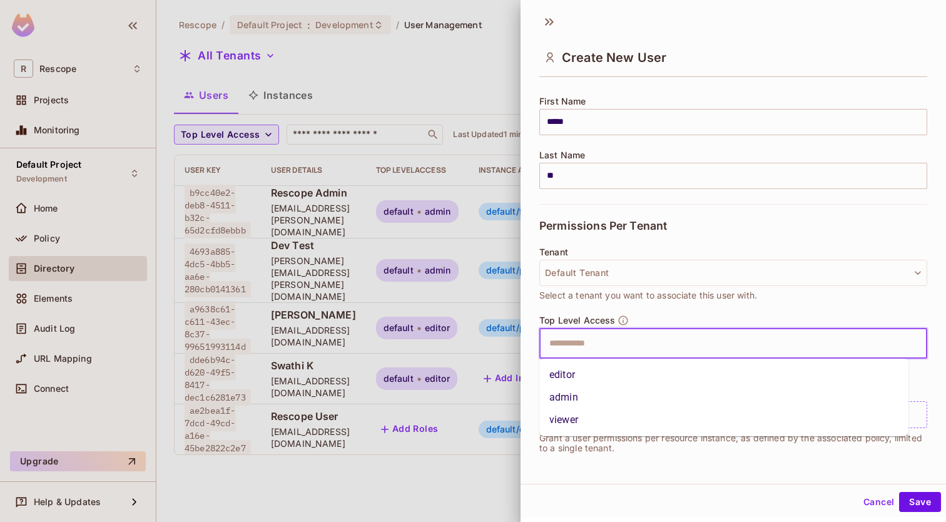
click at [576, 394] on li "admin" at bounding box center [724, 397] width 369 height 23
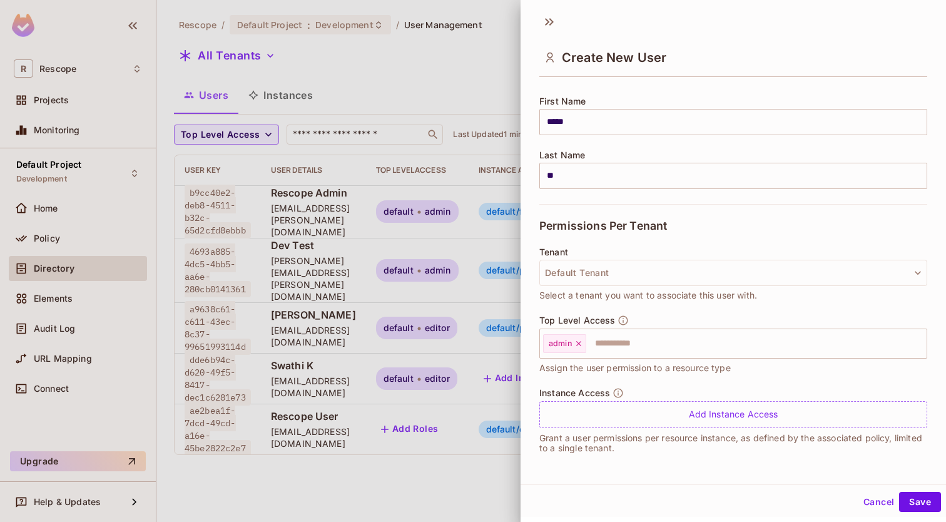
click at [728, 379] on div "Top Level Access admin ​ Assign the user permission to a resource type" at bounding box center [734, 351] width 388 height 73
click at [904, 495] on button "Save" at bounding box center [920, 502] width 42 height 20
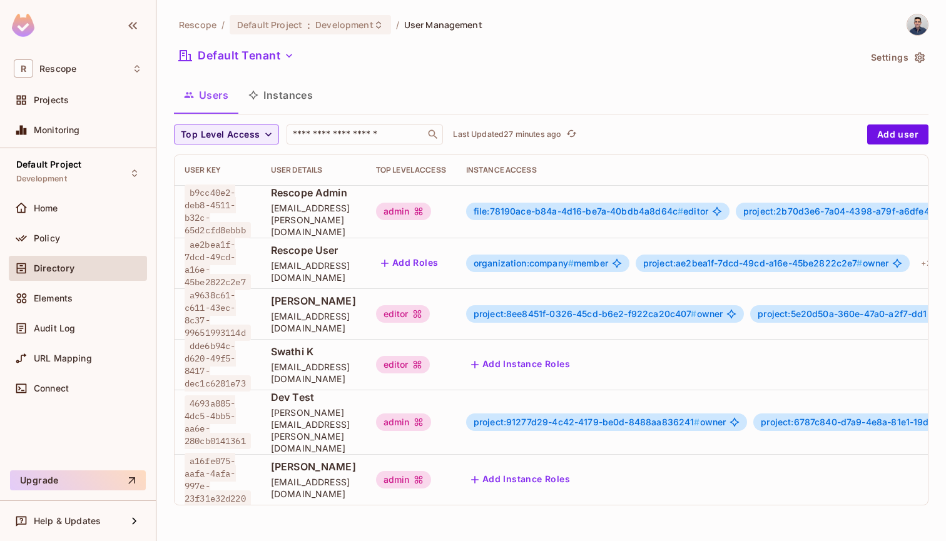
click at [707, 41] on div "Rescope / Default Project : Development / User Management Default Tenant Settin…" at bounding box center [551, 265] width 755 height 502
click at [579, 71] on div "Rescope / Default Project : Development / User Management Default Tenant Settin…" at bounding box center [551, 265] width 755 height 502
